Goal: Information Seeking & Learning: Learn about a topic

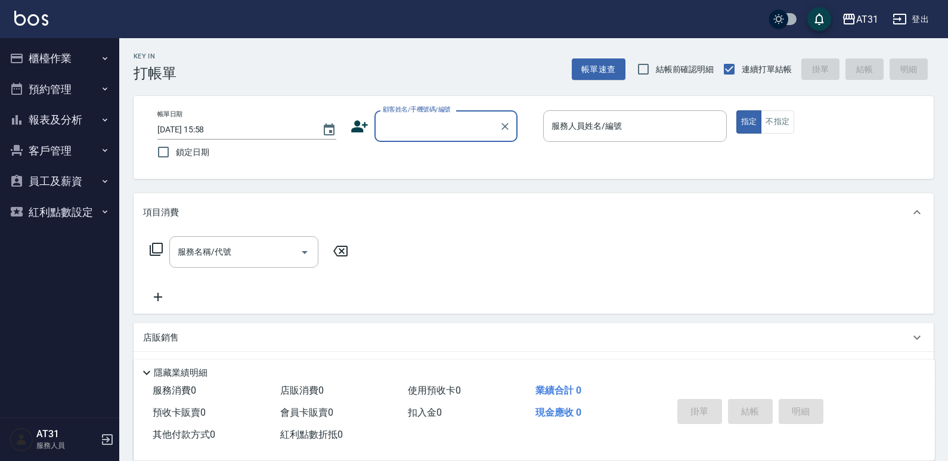
click at [50, 128] on button "報表及分析" at bounding box center [60, 119] width 110 height 31
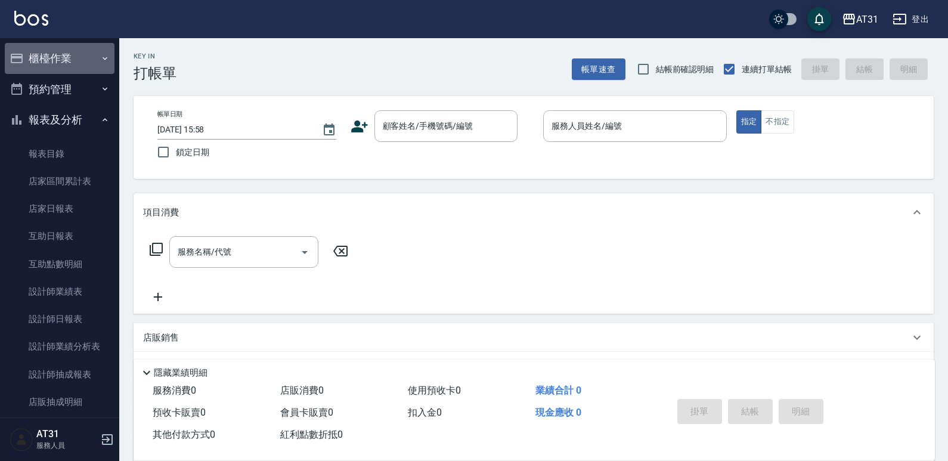
click at [65, 64] on button "櫃檯作業" at bounding box center [60, 58] width 110 height 31
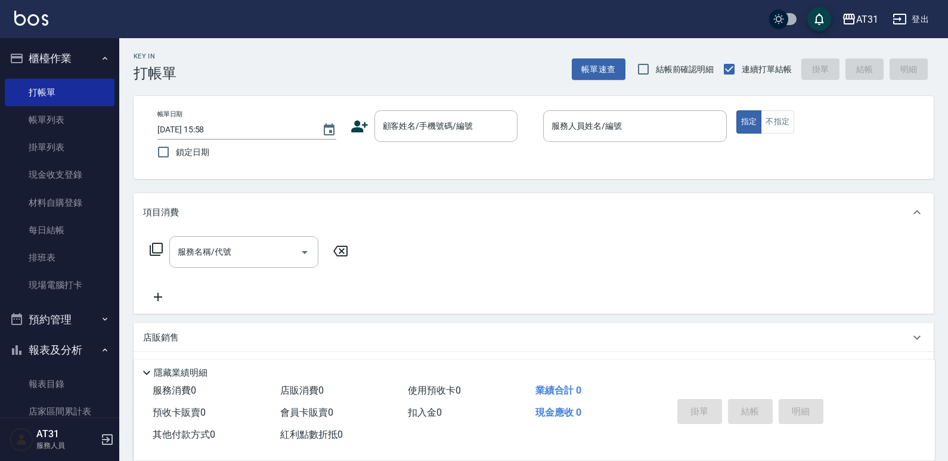
click at [65, 61] on button "櫃檯作業" at bounding box center [60, 58] width 110 height 31
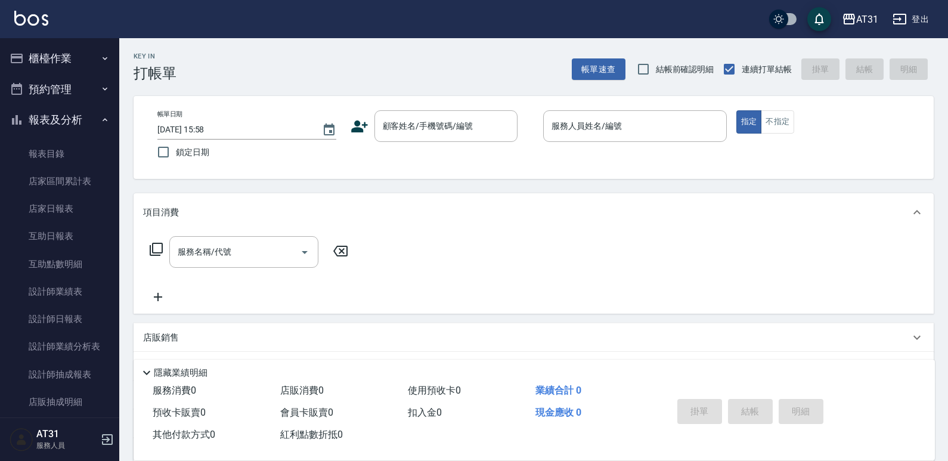
click at [77, 61] on button "櫃檯作業" at bounding box center [60, 58] width 110 height 31
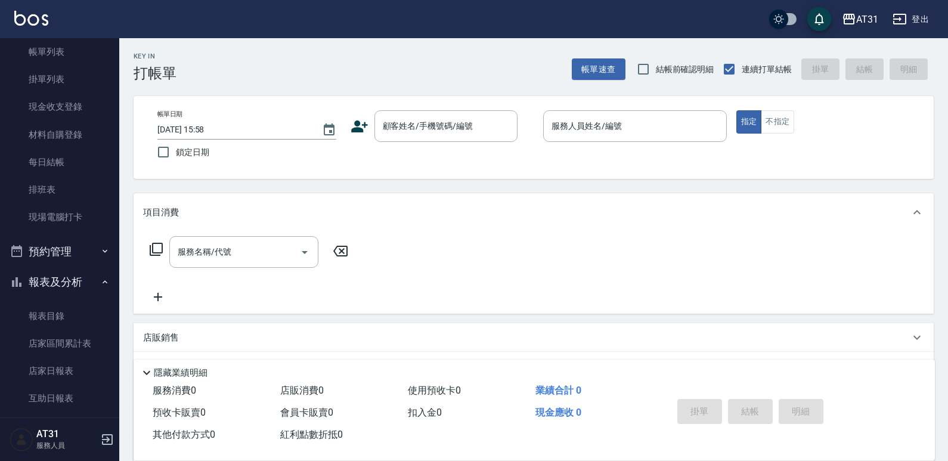
scroll to position [298, 0]
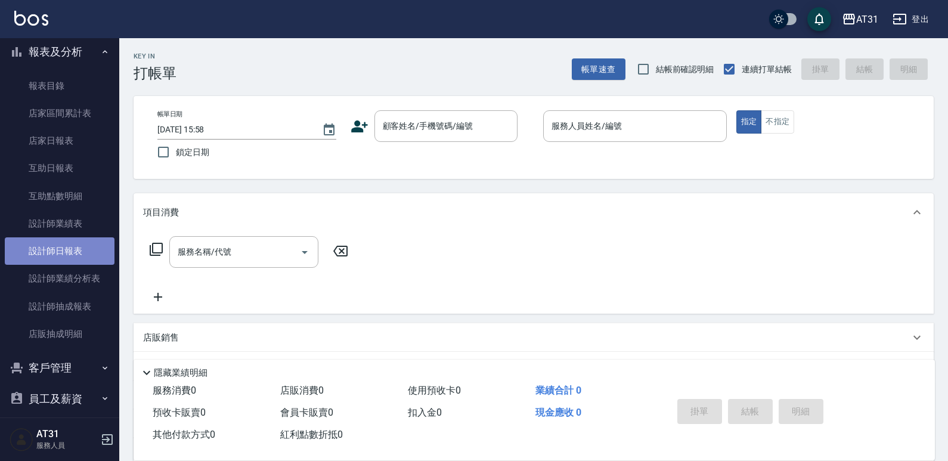
click at [69, 248] on link "設計師日報表" at bounding box center [60, 250] width 110 height 27
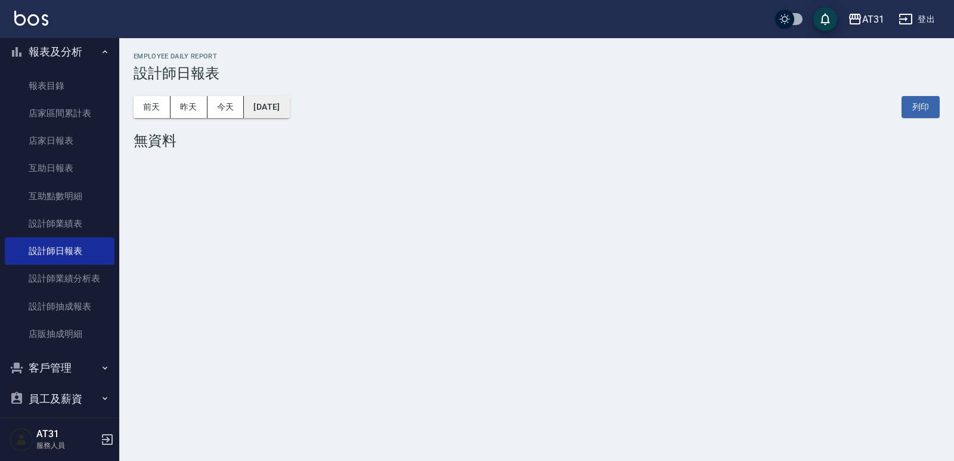
click at [275, 97] on button "[DATE]" at bounding box center [266, 107] width 45 height 22
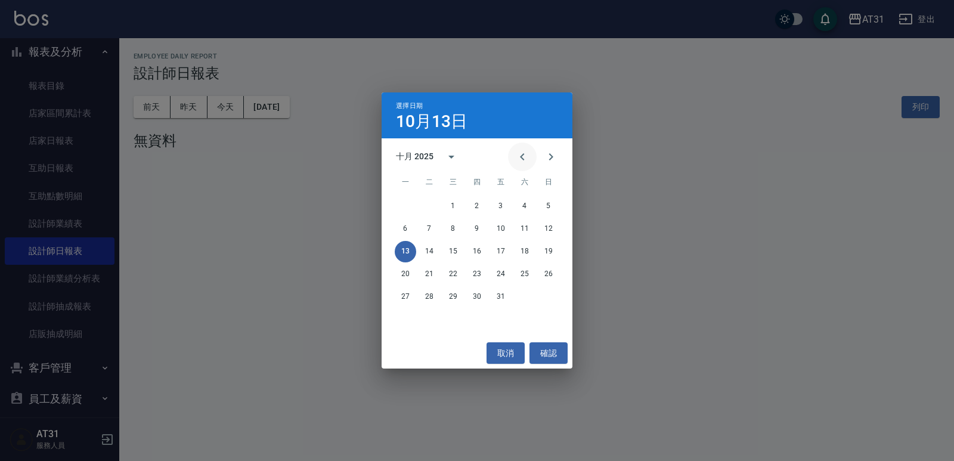
click at [513, 154] on button "Previous month" at bounding box center [522, 157] width 29 height 29
click at [436, 300] on button "30" at bounding box center [429, 296] width 21 height 21
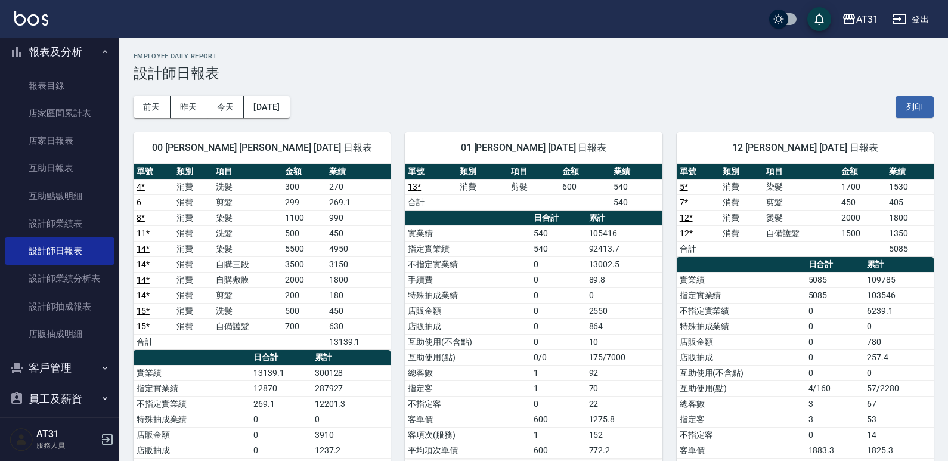
drag, startPoint x: 435, startPoint y: 71, endPoint x: 406, endPoint y: 76, distance: 29.0
drag, startPoint x: 406, startPoint y: 76, endPoint x: 360, endPoint y: 68, distance: 47.2
drag, startPoint x: 360, startPoint y: 68, endPoint x: 332, endPoint y: 66, distance: 28.1
click at [330, 66] on h3 "設計師日報表" at bounding box center [534, 73] width 801 height 17
drag, startPoint x: 351, startPoint y: 58, endPoint x: 339, endPoint y: 66, distance: 13.4
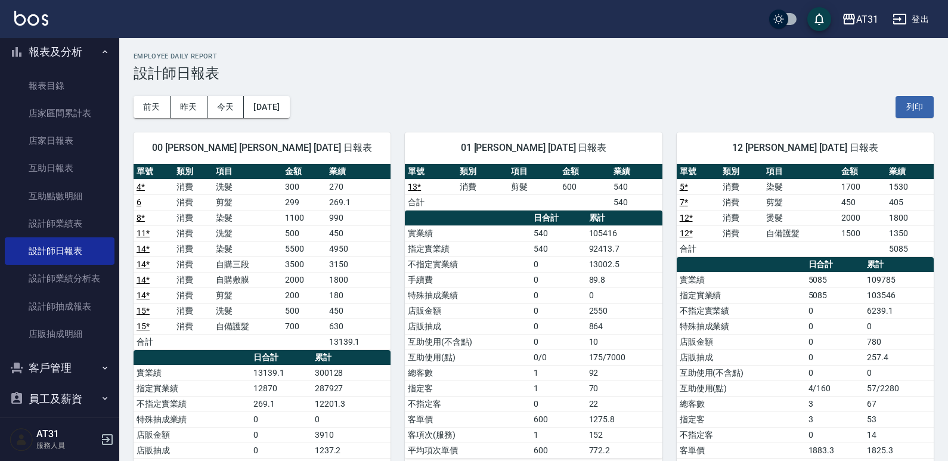
click at [336, 67] on h3 "設計師日報表" at bounding box center [534, 73] width 801 height 17
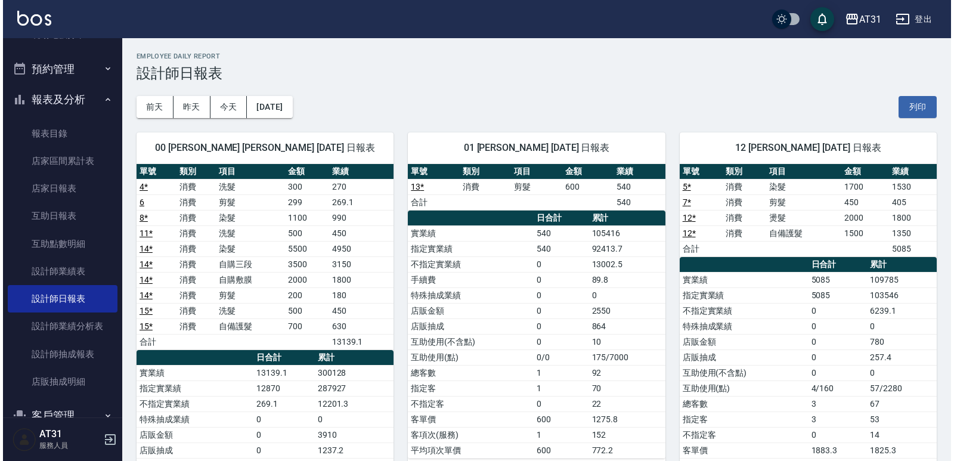
scroll to position [221, 0]
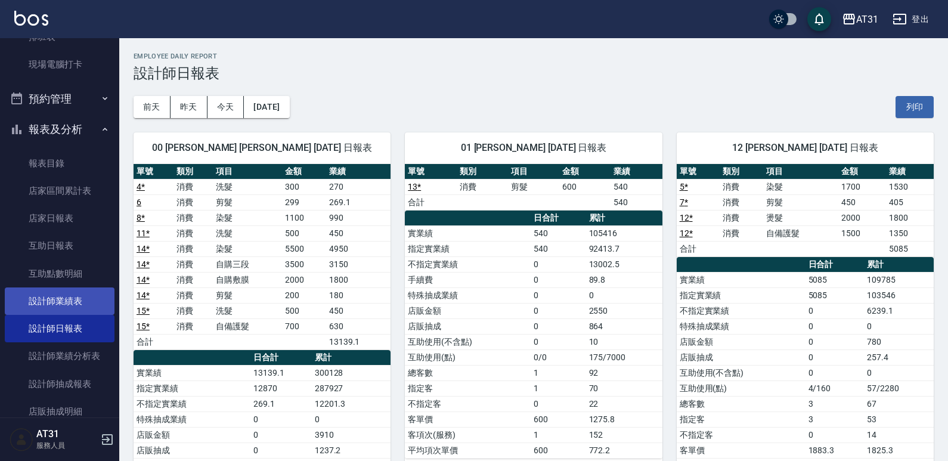
click at [69, 299] on link "設計師業績表" at bounding box center [60, 301] width 110 height 27
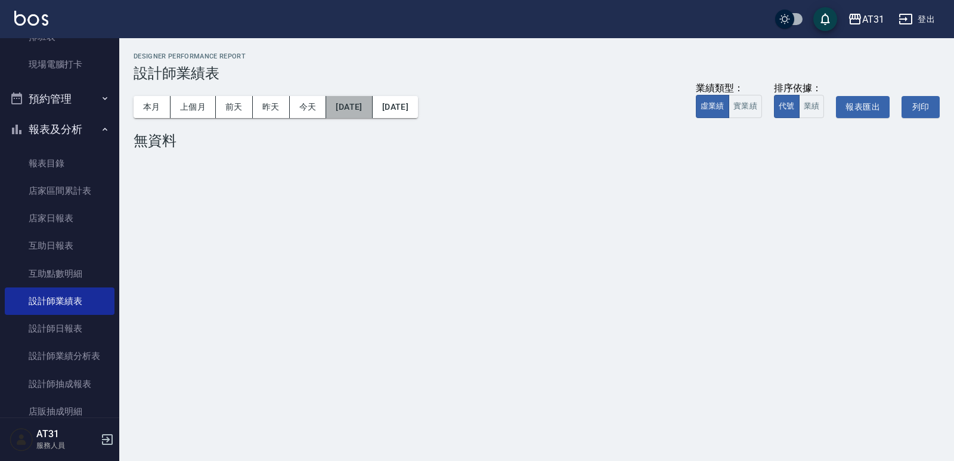
click at [372, 114] on button "[DATE]" at bounding box center [349, 107] width 46 height 22
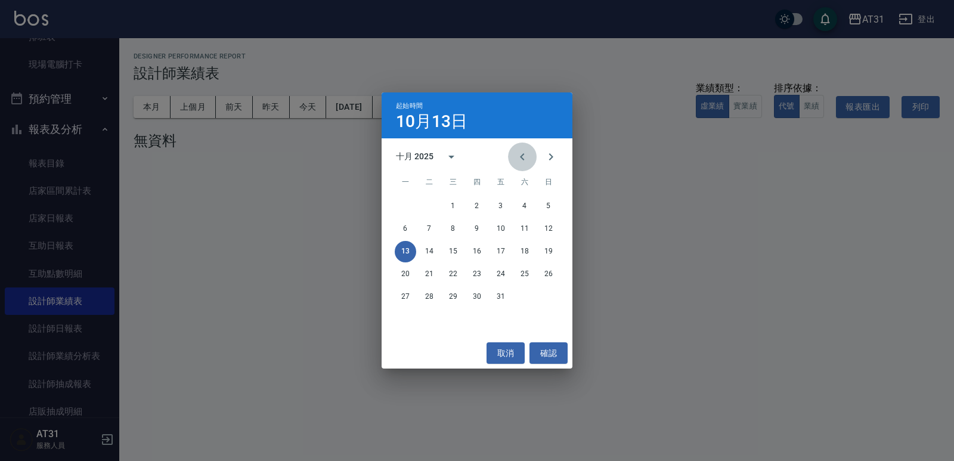
click at [515, 165] on button "Previous month" at bounding box center [522, 157] width 29 height 29
click at [401, 205] on button "1" at bounding box center [405, 206] width 21 height 21
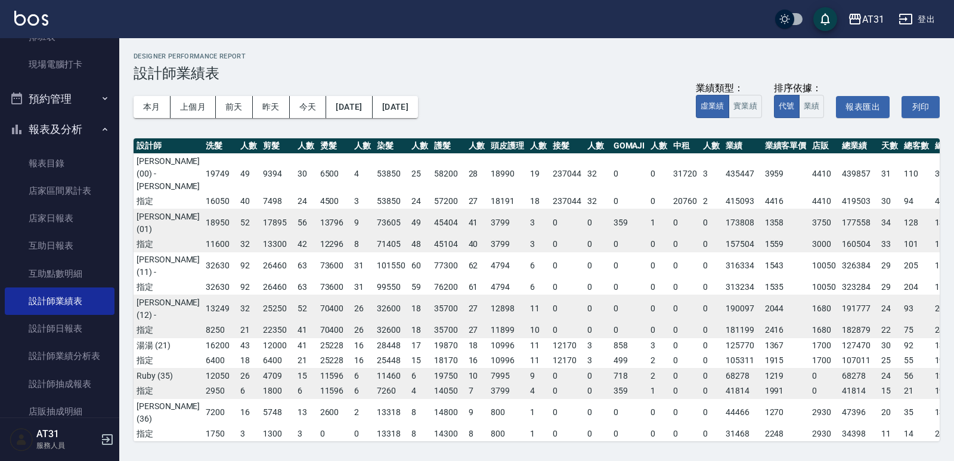
click at [419, 119] on div "本月 上個月 前天 昨天 今天 [DATE] [DATE] 業績類型： 虛業績 實業績 排序依據： 代號 業績 報表匯出 列印" at bounding box center [537, 107] width 807 height 51
click at [418, 109] on button "[DATE]" at bounding box center [395, 107] width 45 height 22
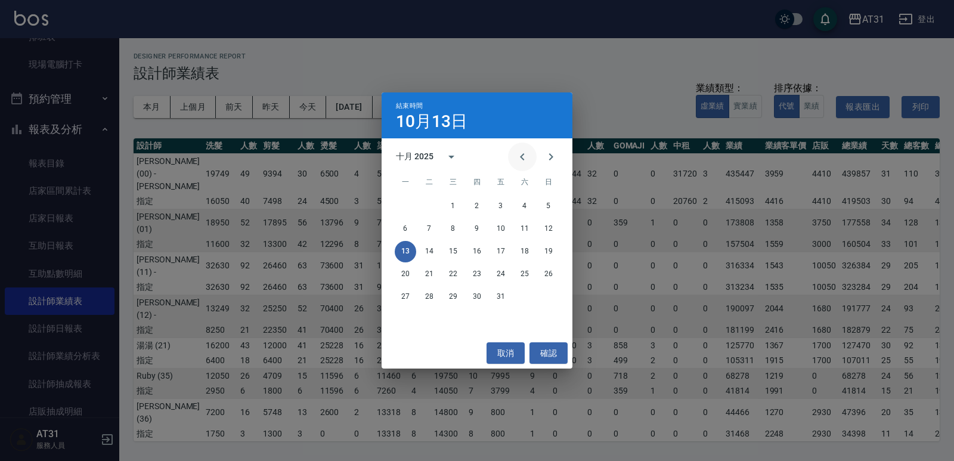
click at [524, 162] on icon "Previous month" at bounding box center [522, 157] width 14 height 14
click at [423, 302] on button "30" at bounding box center [429, 296] width 21 height 21
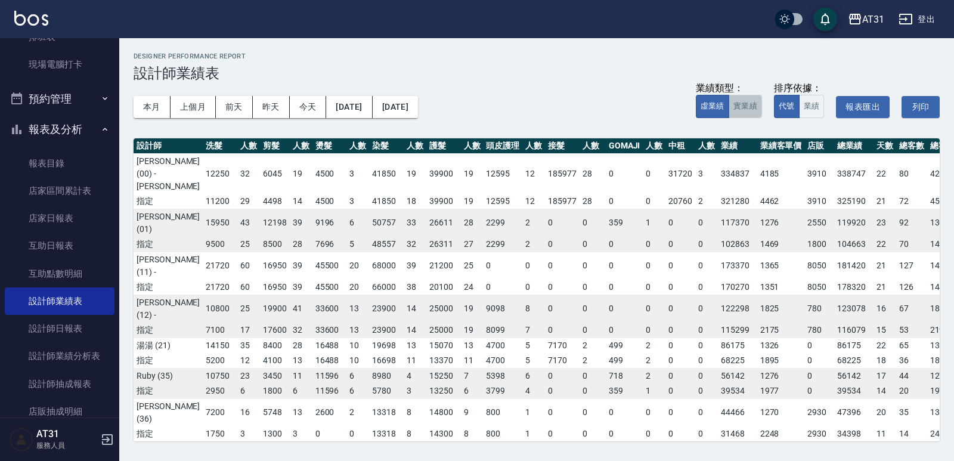
click at [761, 99] on button "實業績" at bounding box center [745, 106] width 33 height 23
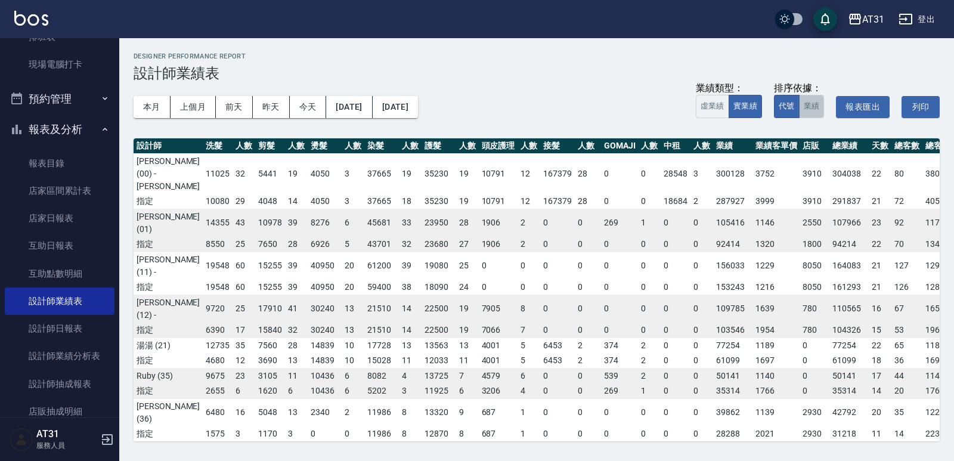
click at [814, 104] on button "業績" at bounding box center [812, 106] width 26 height 23
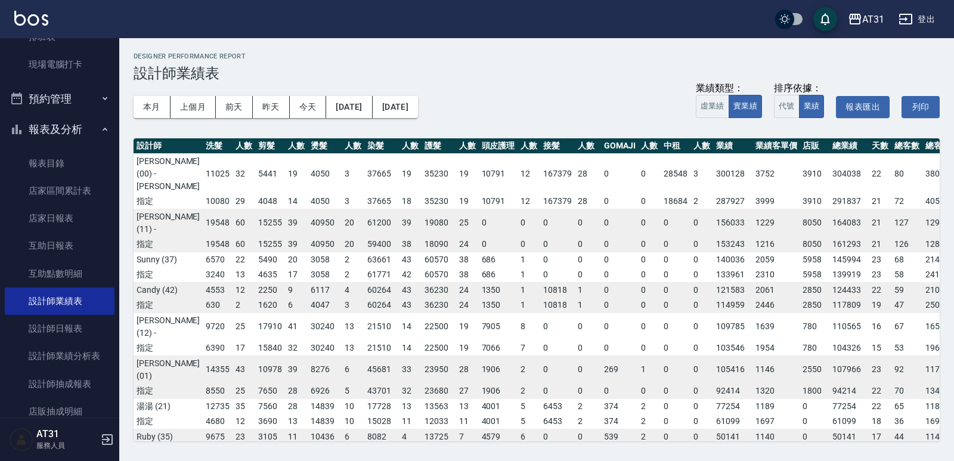
drag, startPoint x: 711, startPoint y: 58, endPoint x: 700, endPoint y: 57, distance: 10.8
drag, startPoint x: 700, startPoint y: 57, endPoint x: 645, endPoint y: 62, distance: 55.1
drag, startPoint x: 645, startPoint y: 62, endPoint x: 611, endPoint y: 68, distance: 35.1
click at [611, 68] on h3 "設計師業績表" at bounding box center [537, 73] width 807 height 17
drag, startPoint x: 394, startPoint y: 186, endPoint x: 348, endPoint y: 189, distance: 46.0
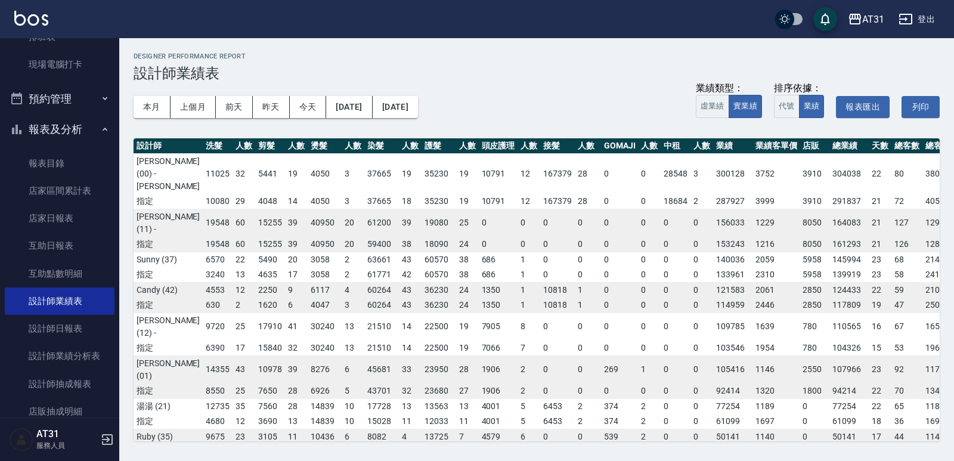
drag, startPoint x: 348, startPoint y: 189, endPoint x: 305, endPoint y: 187, distance: 43.6
click at [308, 194] on td "4050" at bounding box center [325, 202] width 35 height 16
drag, startPoint x: 305, startPoint y: 187, endPoint x: 271, endPoint y: 190, distance: 33.5
click at [285, 194] on td "14" at bounding box center [296, 202] width 23 height 16
drag, startPoint x: 534, startPoint y: 182, endPoint x: 449, endPoint y: 196, distance: 85.9
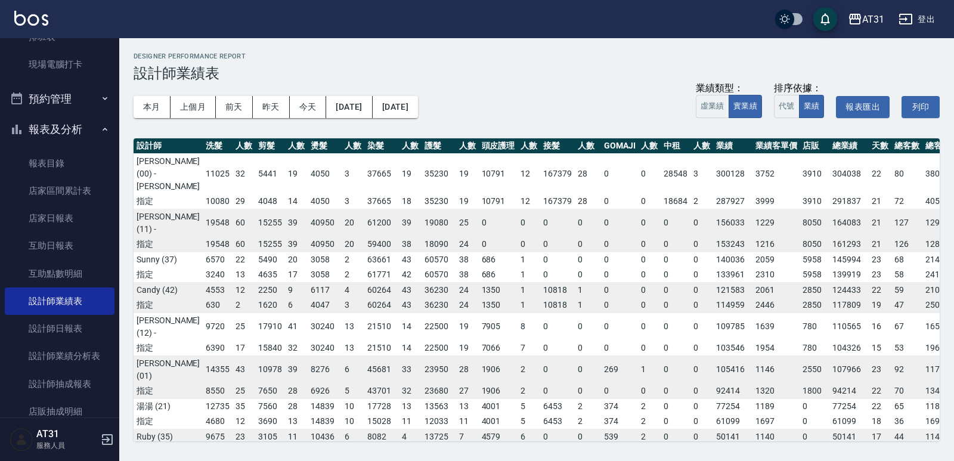
click at [456, 209] on td "25" at bounding box center [467, 223] width 23 height 28
click at [159, 110] on button "本月" at bounding box center [152, 107] width 37 height 22
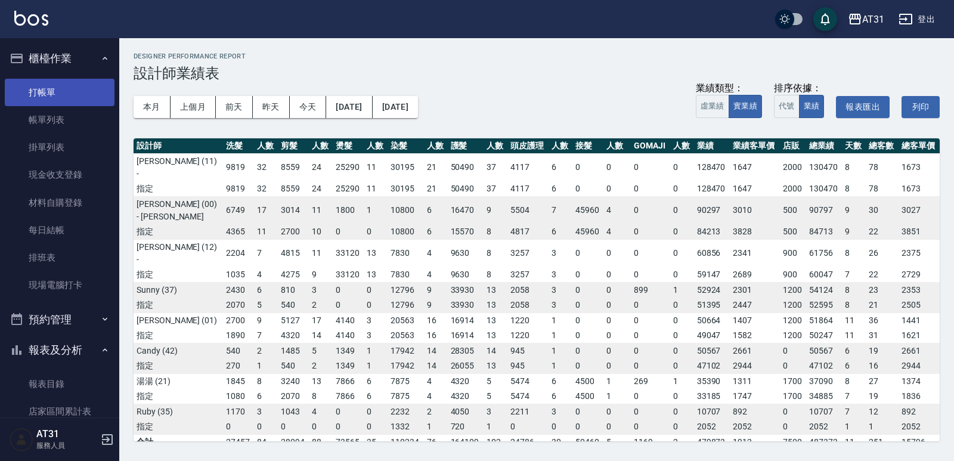
click at [45, 94] on link "打帳單" at bounding box center [60, 92] width 110 height 27
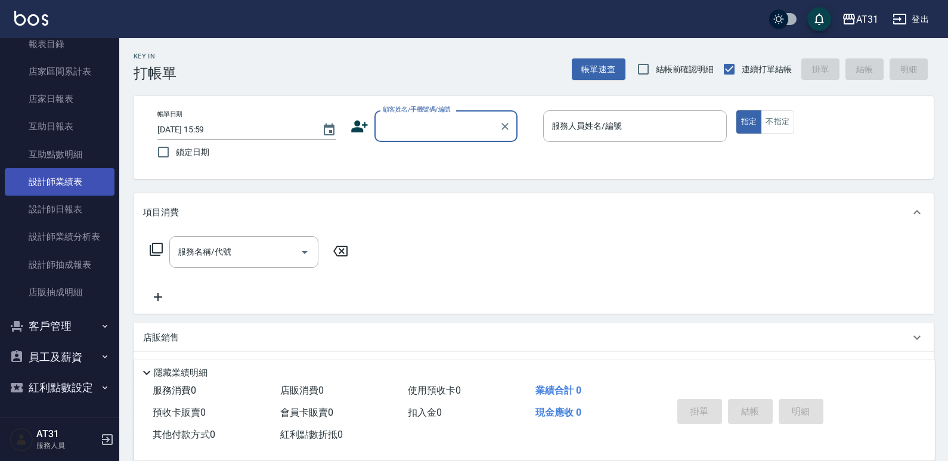
scroll to position [221, 0]
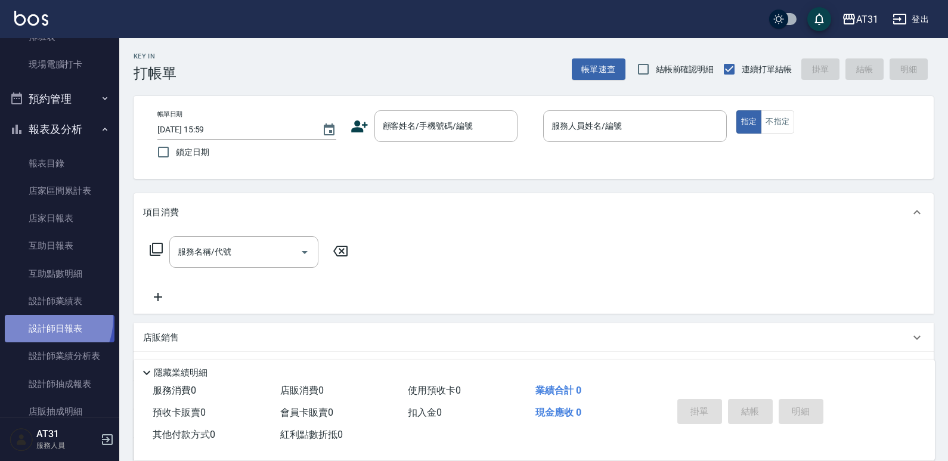
click at [42, 319] on link "設計師日報表" at bounding box center [60, 328] width 110 height 27
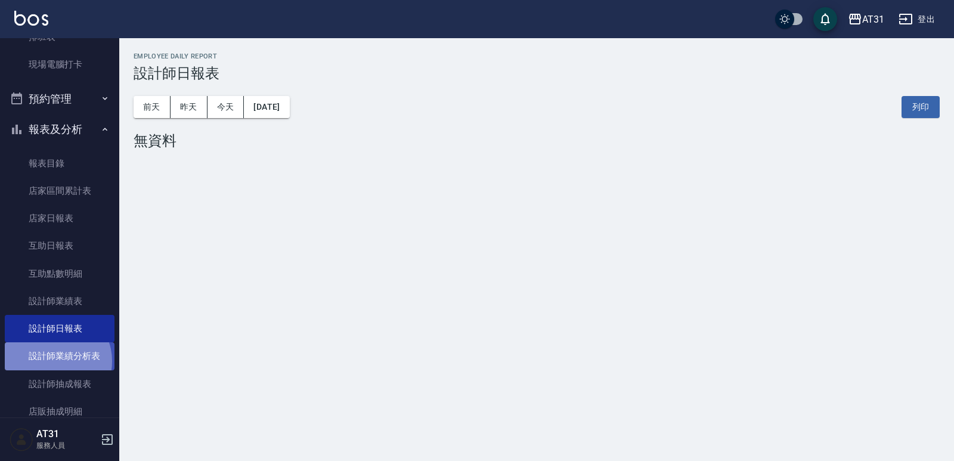
click at [54, 361] on link "設計師業績分析表" at bounding box center [60, 355] width 110 height 27
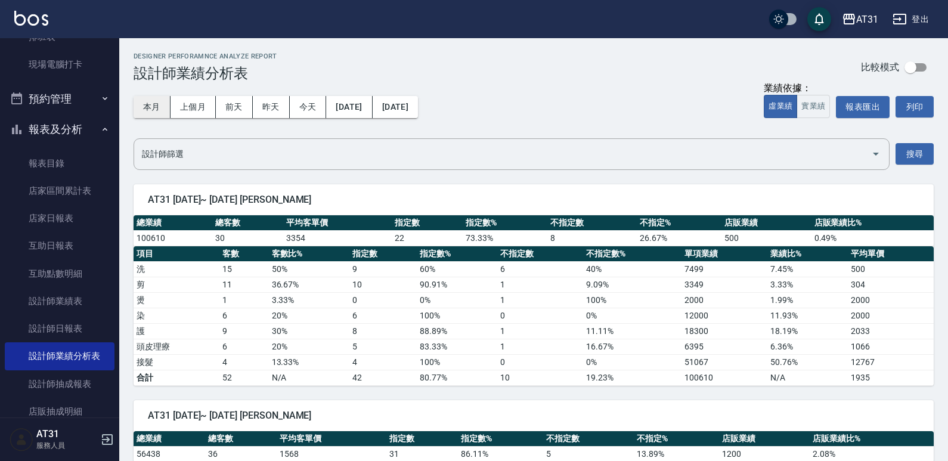
click at [153, 113] on button "本月" at bounding box center [152, 107] width 37 height 22
drag, startPoint x: 816, startPoint y: 112, endPoint x: 770, endPoint y: 111, distance: 46.5
click at [815, 112] on button "實業績" at bounding box center [813, 106] width 33 height 23
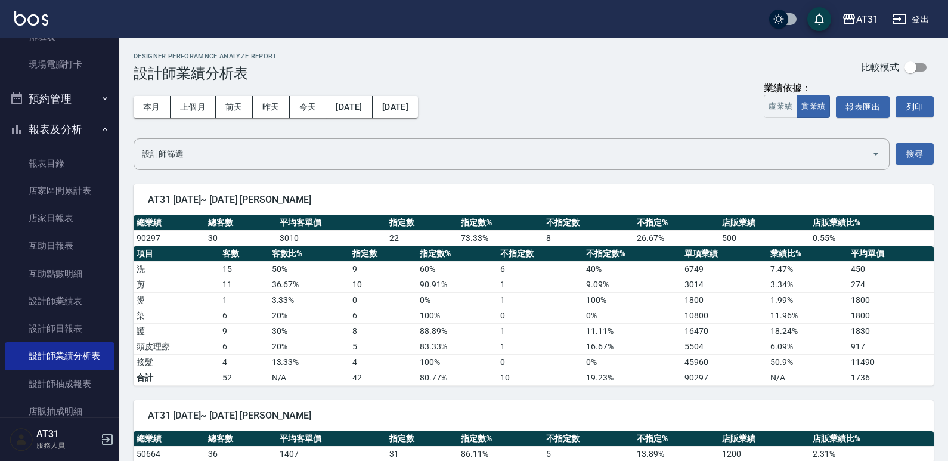
drag, startPoint x: 481, startPoint y: 184, endPoint x: 378, endPoint y: 180, distance: 103.3
click at [378, 180] on div "AT31 [DATE]~ [DATE] [PERSON_NAME] 總業績 總客數 平均客單價 指定數 指定數% 不指定數 不指定% 店販業績 店販業績比% …" at bounding box center [526, 278] width 815 height 216
click at [239, 325] on td "9" at bounding box center [245, 331] width 50 height 16
click at [600, 317] on td "0 %" at bounding box center [632, 316] width 99 height 16
click at [594, 329] on td "11.11 %" at bounding box center [632, 331] width 99 height 16
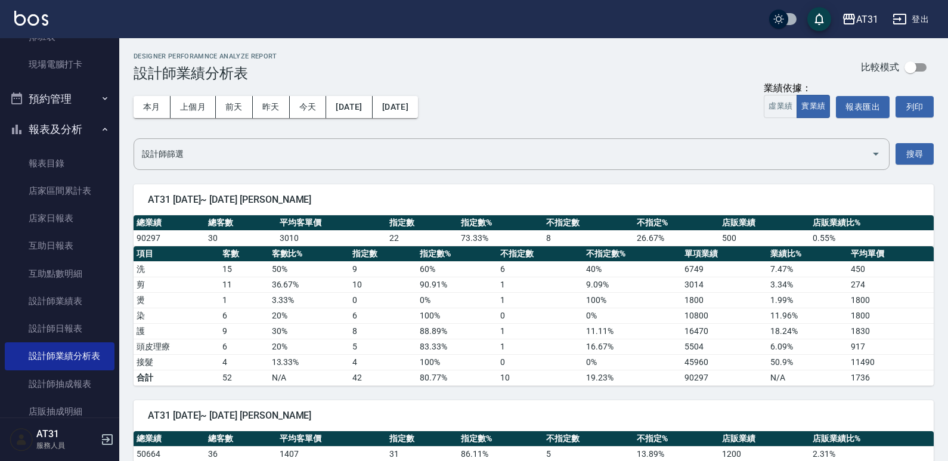
click at [594, 334] on td "11.11 %" at bounding box center [632, 331] width 99 height 16
click at [587, 298] on td "100 %" at bounding box center [632, 300] width 99 height 16
